Goal: Task Accomplishment & Management: Manage account settings

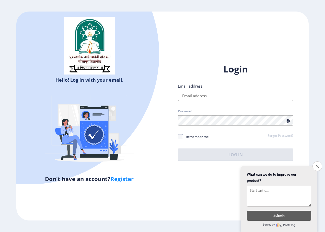
click at [212, 96] on input "Email address:" at bounding box center [236, 96] width 116 height 10
type input "[EMAIL_ADDRESS][DOMAIN_NAME]"
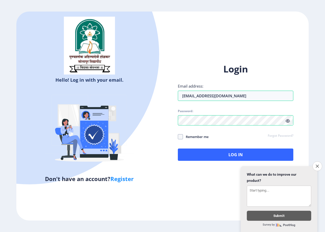
click at [287, 120] on icon at bounding box center [288, 121] width 4 height 4
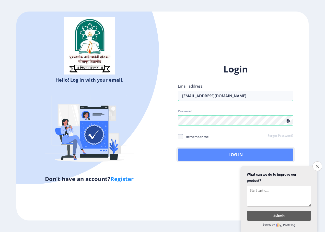
click at [244, 160] on button "Log In" at bounding box center [236, 154] width 116 height 12
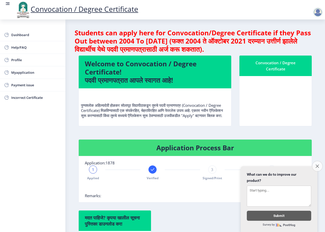
click at [319, 165] on icon "Close survey" at bounding box center [317, 165] width 3 height 3
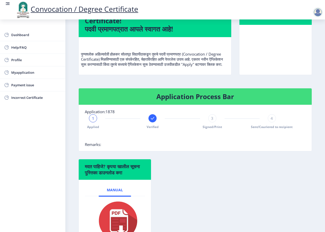
scroll to position [26, 0]
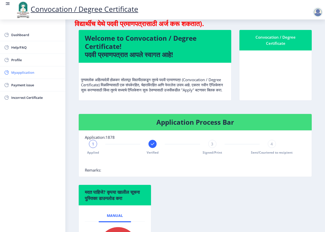
click at [40, 73] on span "Myapplication" at bounding box center [36, 72] width 50 height 6
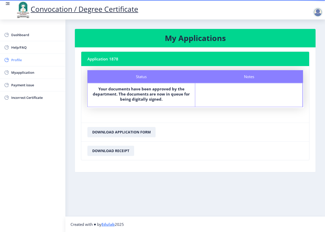
click at [38, 61] on span "Profile" at bounding box center [36, 60] width 50 height 6
select select "[DEMOGRAPHIC_DATA]"
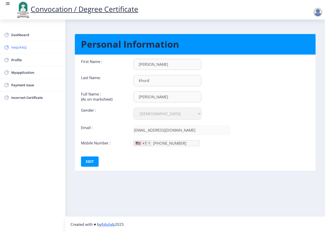
click at [30, 45] on span "Help/FAQ" at bounding box center [36, 47] width 50 height 6
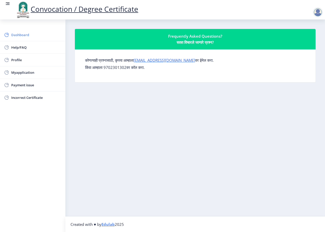
click at [24, 34] on span "Dashboard" at bounding box center [36, 35] width 50 height 6
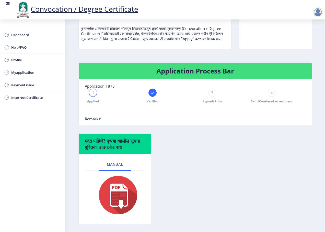
scroll to position [26, 0]
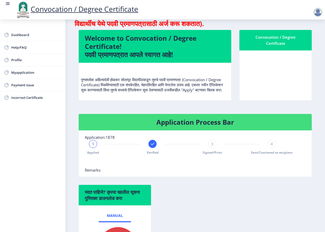
click at [278, 58] on nb-card-body at bounding box center [276, 75] width 72 height 50
click at [263, 38] on div "Convocation / Degree Certificate" at bounding box center [276, 40] width 60 height 12
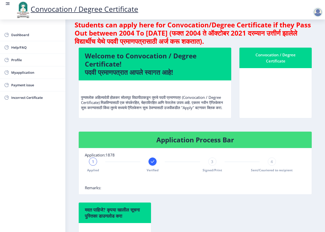
scroll to position [0, 0]
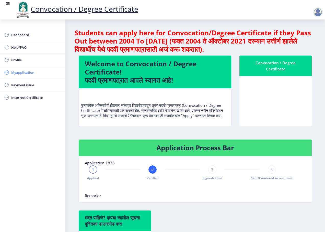
click at [17, 72] on span "Myapplication" at bounding box center [36, 72] width 50 height 6
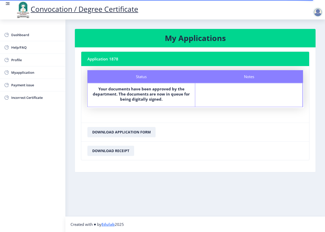
click at [316, 12] on div at bounding box center [318, 12] width 10 height 10
click at [308, 37] on span "Log out" at bounding box center [305, 40] width 33 height 6
